Goal: Task Accomplishment & Management: Use online tool/utility

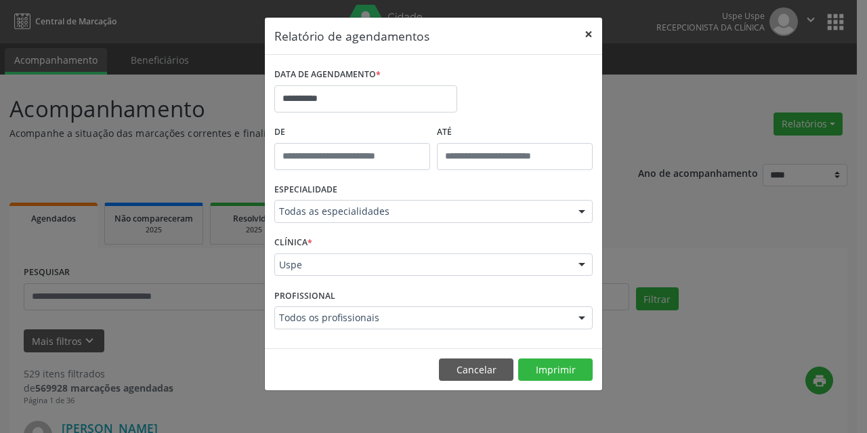
click at [579, 28] on button "×" at bounding box center [588, 34] width 27 height 33
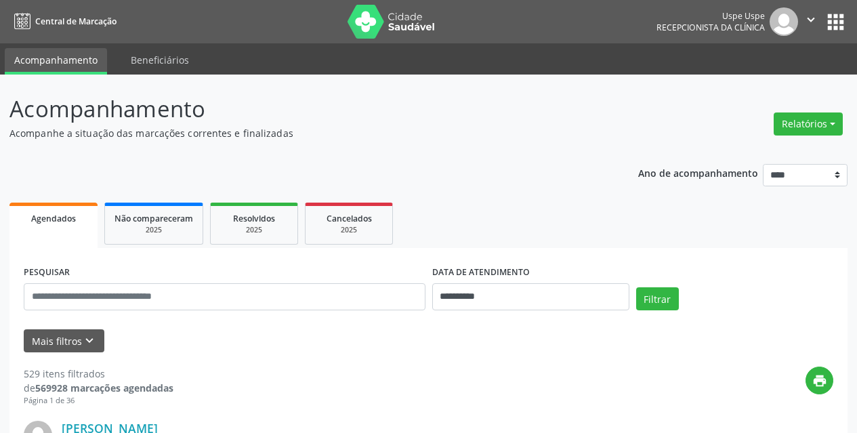
click at [583, 33] on nav "Central de Marcação Uspe Uspe Recepcionista da clínica  Configurações Sair apps" at bounding box center [428, 21] width 857 height 43
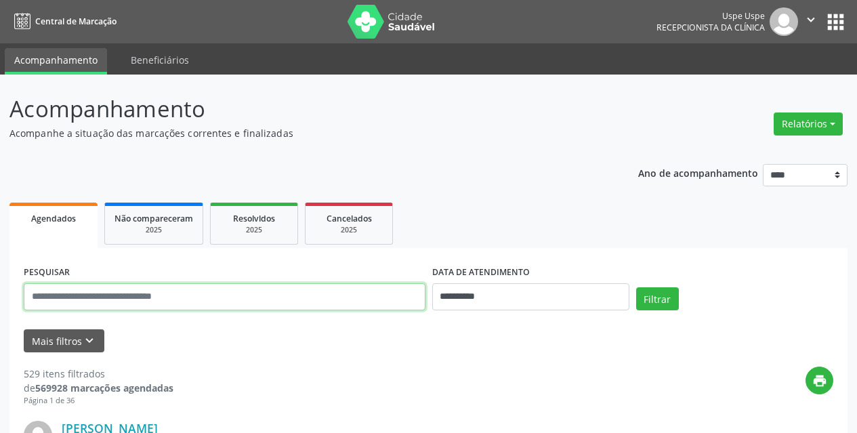
drag, startPoint x: 245, startPoint y: 297, endPoint x: 280, endPoint y: 285, distance: 37.1
click at [245, 297] on input "text" at bounding box center [225, 296] width 402 height 27
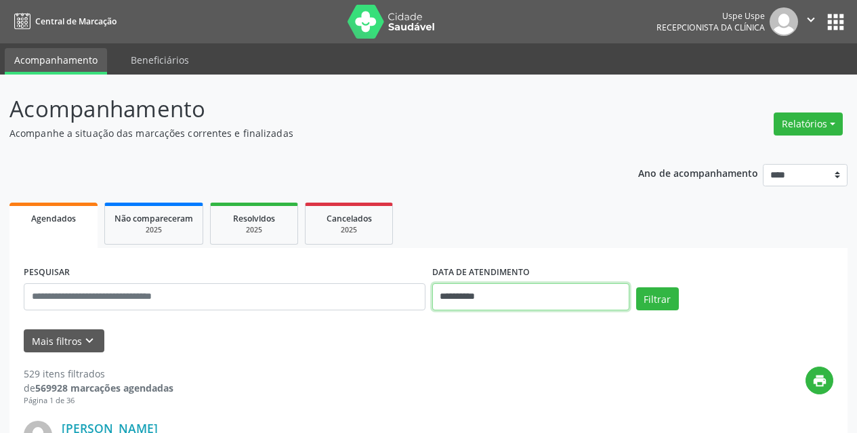
click at [524, 302] on input "**********" at bounding box center [530, 296] width 197 height 27
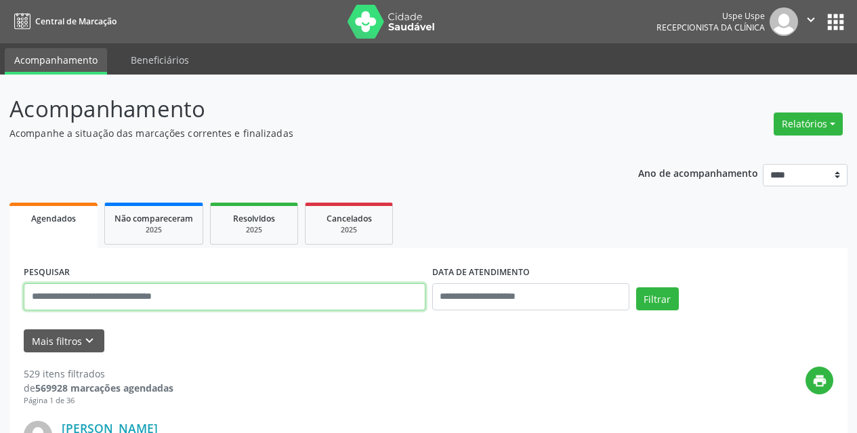
click at [150, 297] on input "text" at bounding box center [225, 296] width 402 height 27
type input "**********"
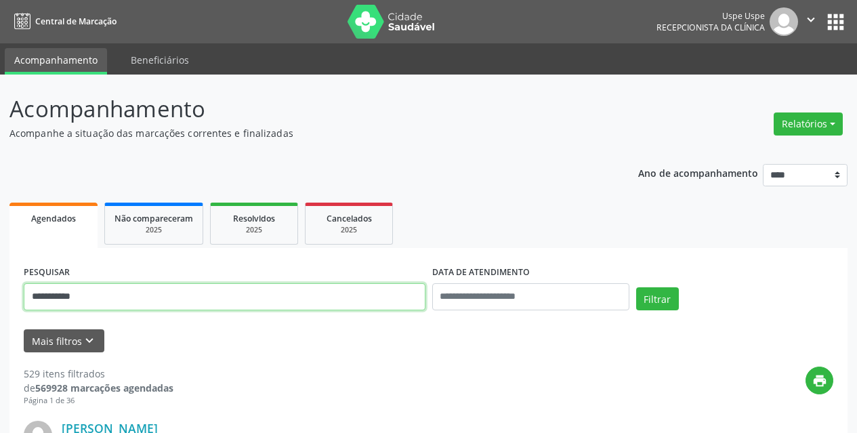
click at [636, 287] on button "Filtrar" at bounding box center [657, 298] width 43 height 23
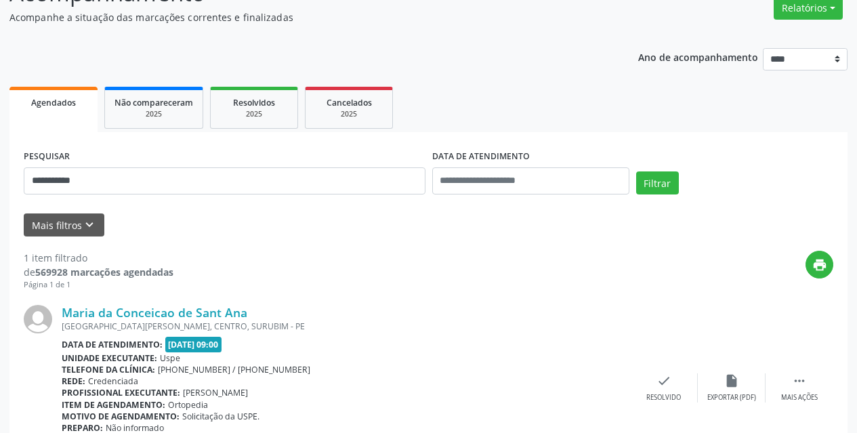
scroll to position [192, 0]
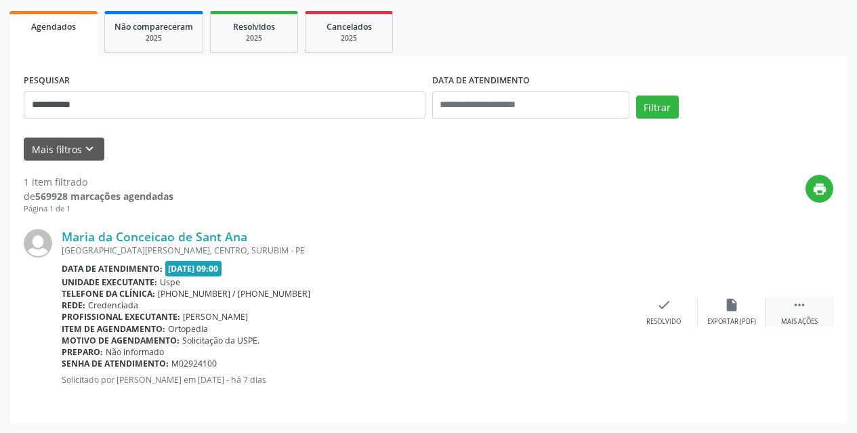
click at [809, 314] on div " Mais ações" at bounding box center [800, 311] width 68 height 29
click at [606, 308] on div "print Imprimir" at bounding box center [596, 311] width 68 height 29
